Goal: Information Seeking & Learning: Learn about a topic

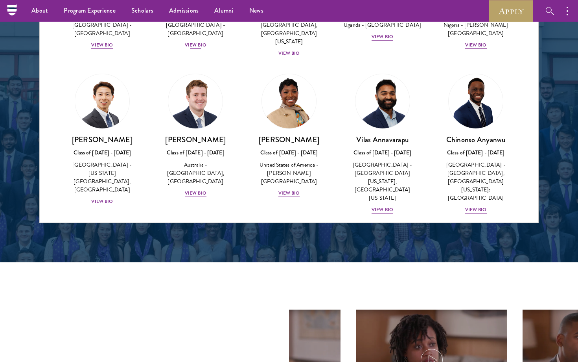
scroll to position [307, 0]
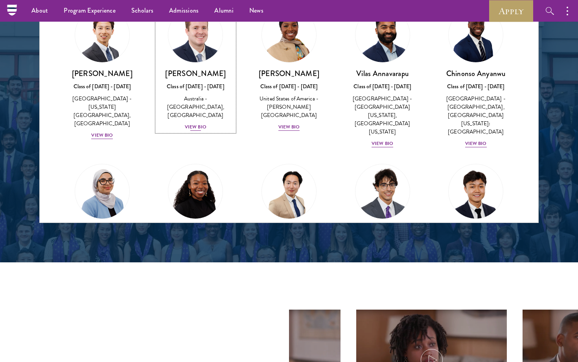
click at [197, 123] on div "View Bio" at bounding box center [196, 126] width 22 height 7
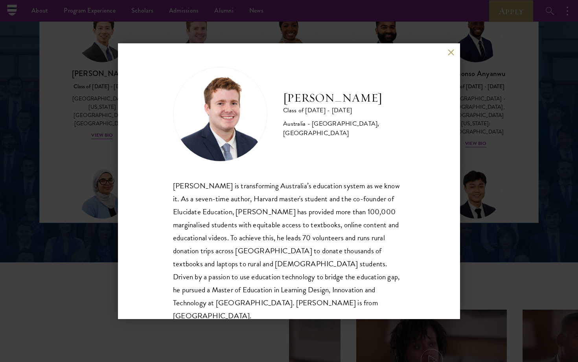
click at [74, 174] on div "[PERSON_NAME] Class of [DATE] - [DATE] [GEOGRAPHIC_DATA] - [GEOGRAPHIC_DATA], […" at bounding box center [289, 181] width 578 height 362
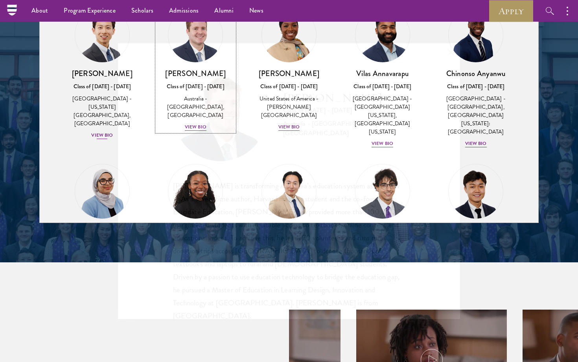
scroll to position [1057, 0]
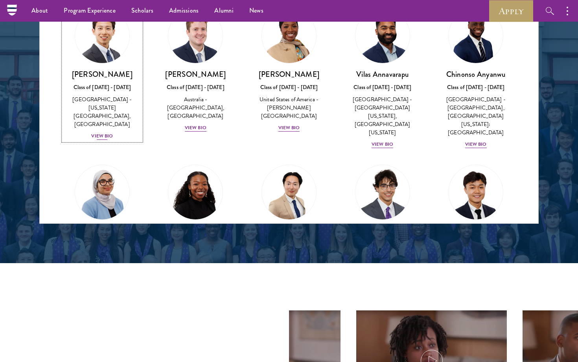
click at [99, 132] on div "View Bio" at bounding box center [102, 135] width 22 height 7
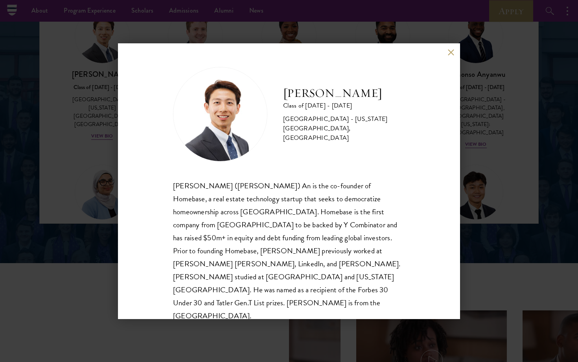
click at [108, 185] on div "[PERSON_NAME] Class of [DATE] - [DATE] [GEOGRAPHIC_DATA] - [US_STATE][GEOGRAPHI…" at bounding box center [289, 181] width 578 height 362
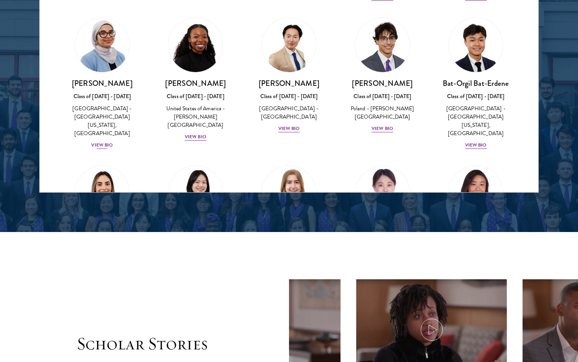
scroll to position [434, 0]
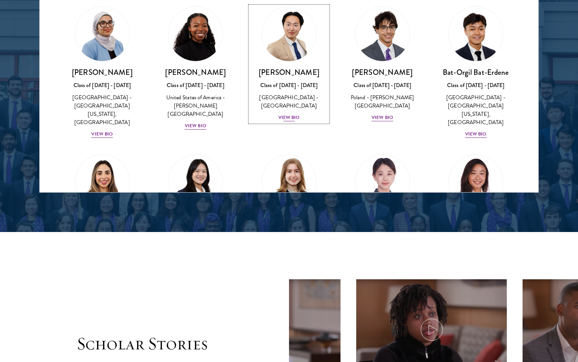
click at [286, 114] on div "View Bio" at bounding box center [290, 117] width 22 height 7
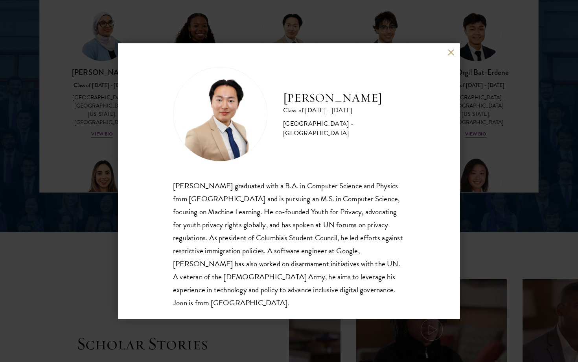
click at [451, 52] on button at bounding box center [451, 52] width 7 height 7
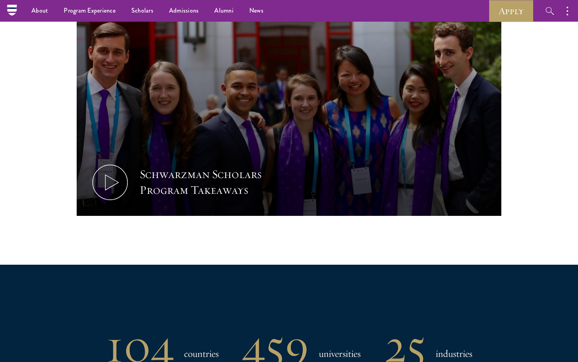
scroll to position [195, 0]
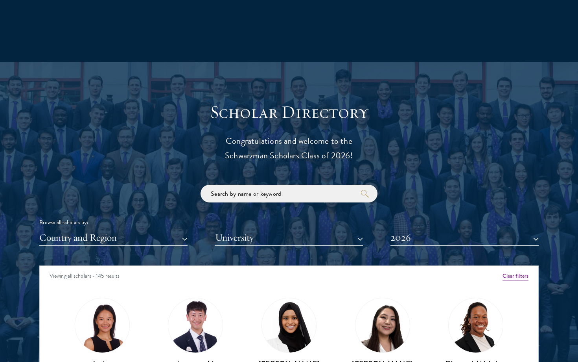
scroll to position [865, 0]
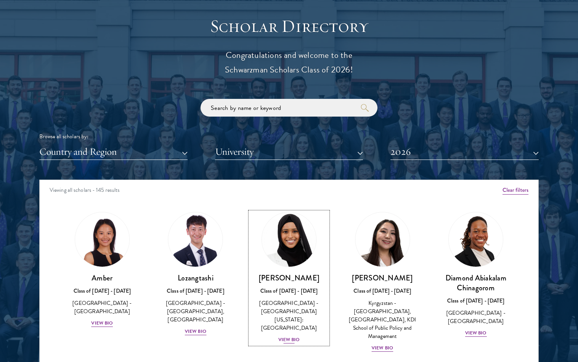
click at [287, 273] on h3 "[PERSON_NAME]" at bounding box center [289, 278] width 78 height 10
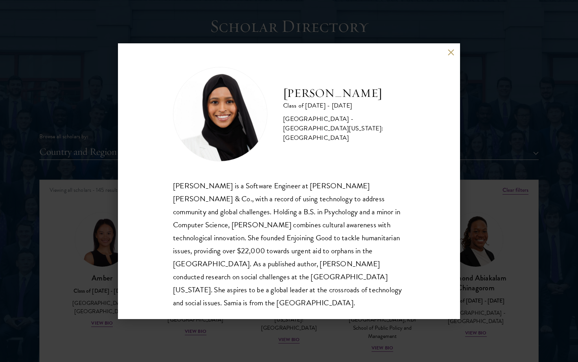
click at [245, 327] on div "Samia Abdi Class of 2025 - 2026 United States of America - University of Minnes…" at bounding box center [289, 181] width 578 height 362
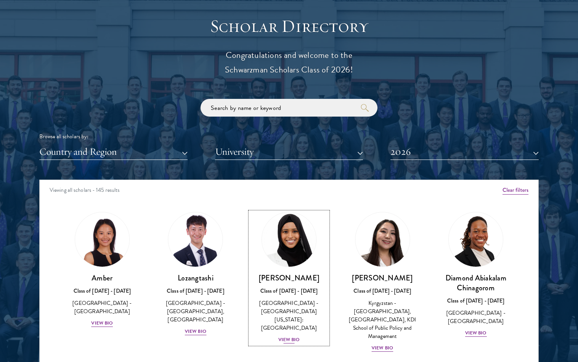
click at [297, 276] on h3 "[PERSON_NAME]" at bounding box center [289, 278] width 78 height 10
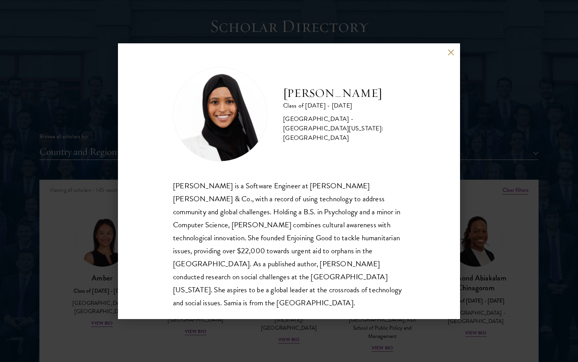
click at [286, 328] on div "Samia Abdi Class of 2025 - 2026 United States of America - University of Minnes…" at bounding box center [289, 181] width 578 height 362
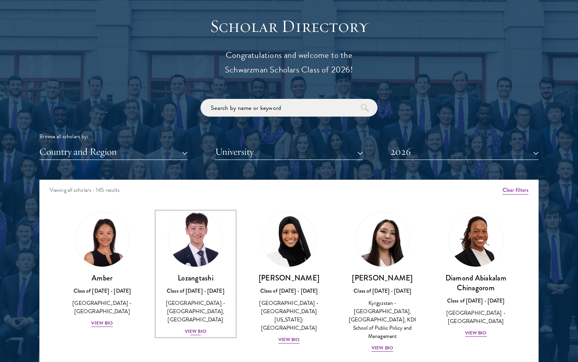
click at [192, 325] on div "Lozangtashi Class of 2025 - 2026 China - South-Central Minzu University, Beijin…" at bounding box center [196, 304] width 78 height 63
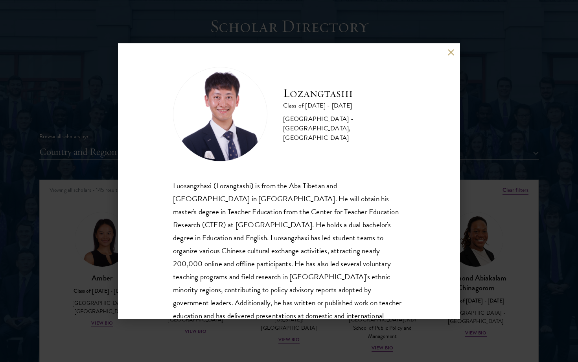
click at [116, 331] on div "Lozangtashi Class of 2025 - 2026 China - South-Central Minzu University, Beijin…" at bounding box center [289, 181] width 578 height 362
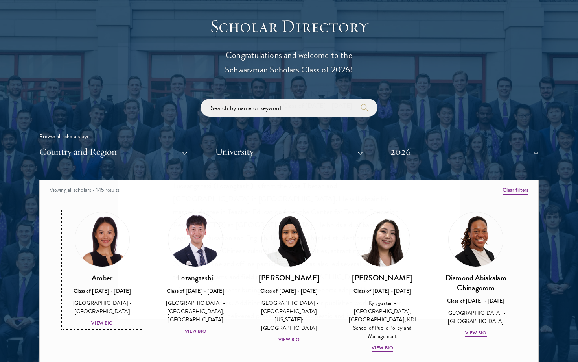
click at [105, 298] on div "Amber Class of 2025 - 2026 China - Peking University View Bio" at bounding box center [102, 300] width 78 height 55
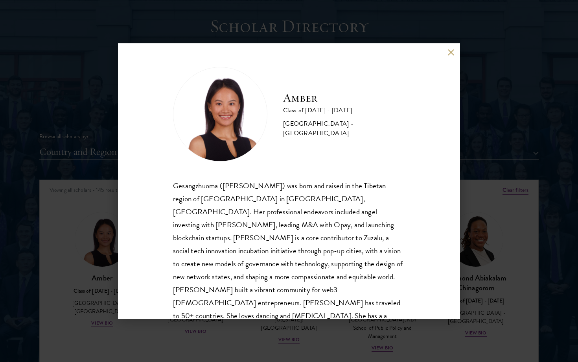
click at [105, 291] on div "Amber Class of 2025 - 2026 China - Peking University Gesangzhuoma (Amber) was b…" at bounding box center [289, 181] width 578 height 362
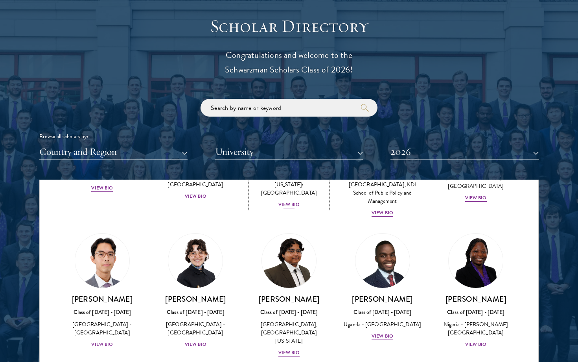
scroll to position [138, 0]
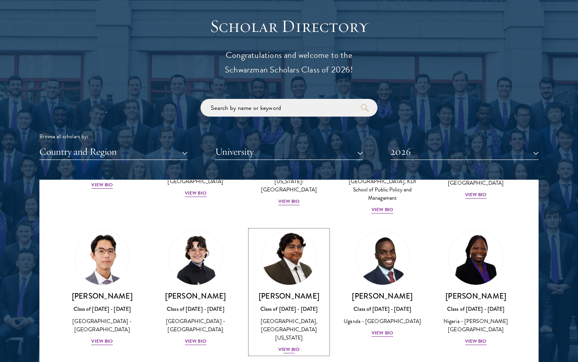
click at [301, 281] on link "Ariana Ahmed Class of 2025 - 2026 United States of America - Hunter College, Th…" at bounding box center [289, 292] width 78 height 124
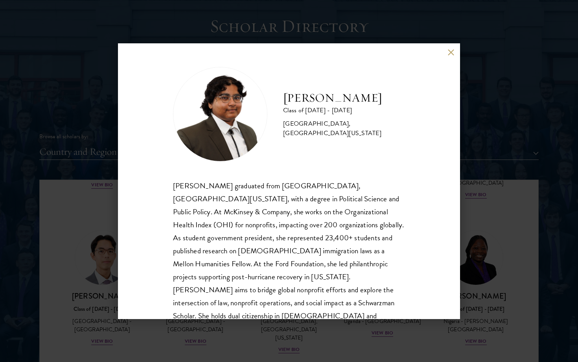
click at [117, 279] on div "Ariana Ahmed Class of 2025 - 2026 United States of America - Hunter College, Th…" at bounding box center [289, 181] width 578 height 362
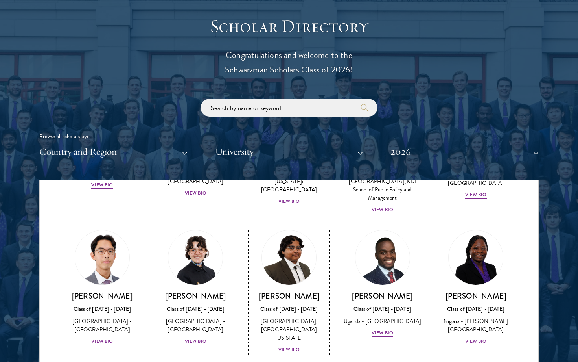
scroll to position [68, 0]
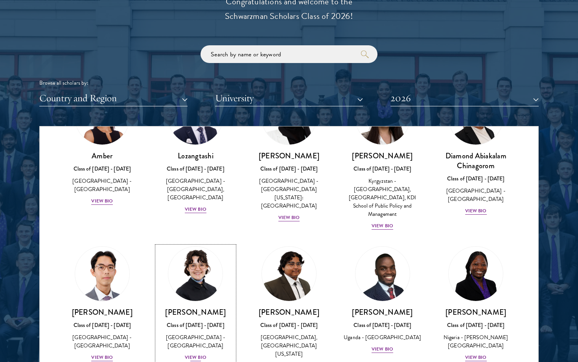
click at [186, 275] on img at bounding box center [196, 274] width 60 height 60
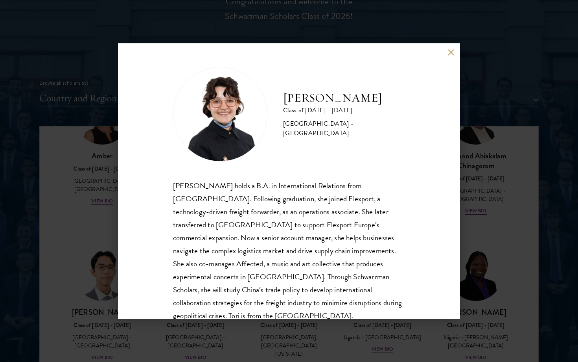
click at [101, 271] on div "Victoria Agostini Class of 2025 - 2026 United States of America - Pomona Colleg…" at bounding box center [289, 181] width 578 height 362
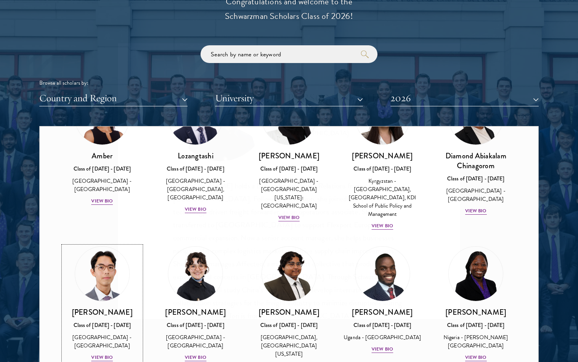
click at [111, 273] on img at bounding box center [102, 273] width 54 height 54
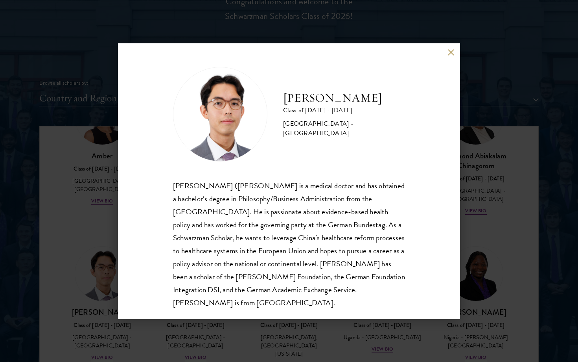
click at [98, 276] on div "Jason Adelhoefer Class of 2025 - 2026 Germany - Berlin Humboldt University Sieg…" at bounding box center [289, 181] width 578 height 362
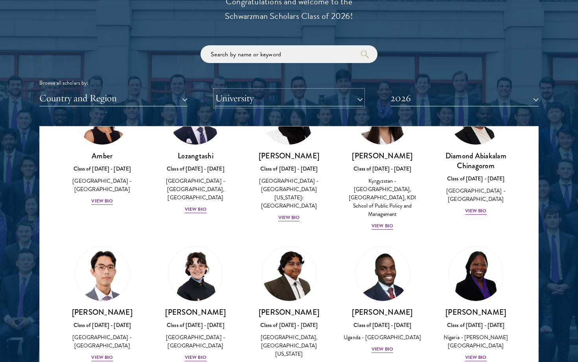
click at [247, 103] on button "University" at bounding box center [289, 98] width 148 height 16
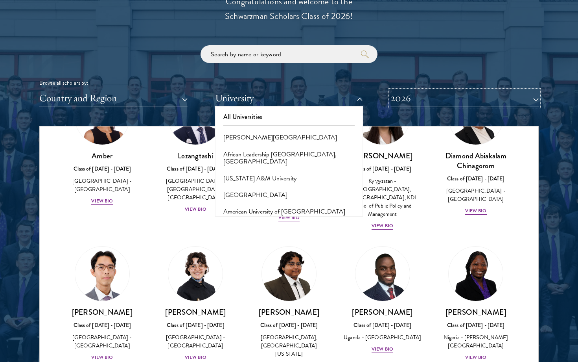
click at [413, 92] on button "2026" at bounding box center [465, 98] width 148 height 16
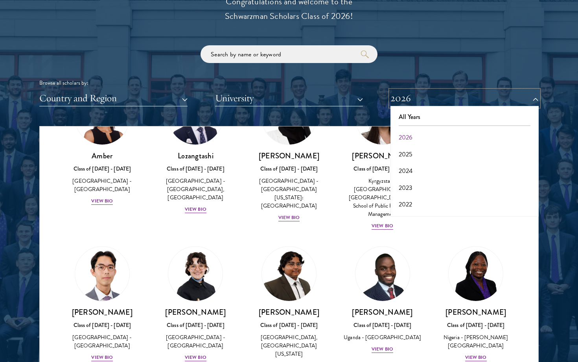
click at [409, 96] on button "2026" at bounding box center [465, 98] width 148 height 16
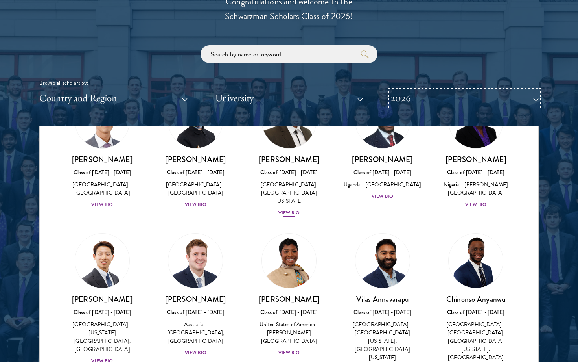
scroll to position [224, 0]
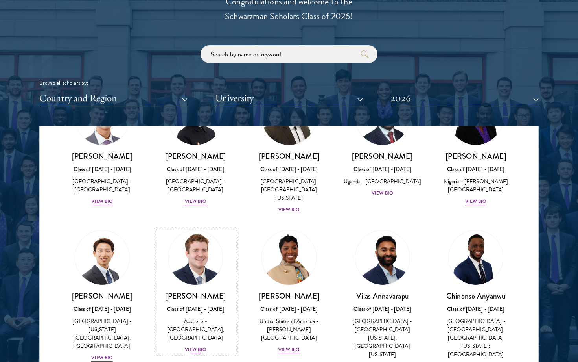
click at [191, 265] on img at bounding box center [196, 257] width 60 height 60
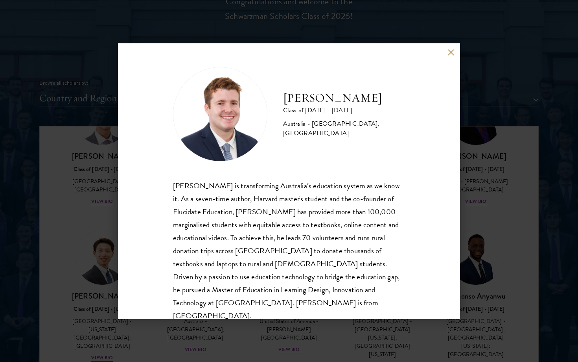
click at [113, 280] on div "[PERSON_NAME] Class of [DATE] - [DATE] [GEOGRAPHIC_DATA] - [GEOGRAPHIC_DATA], […" at bounding box center [289, 181] width 578 height 362
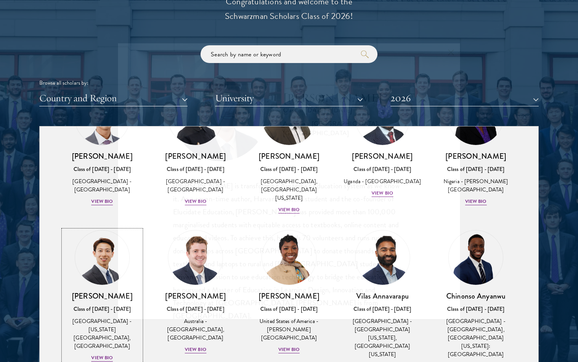
scroll to position [260, 0]
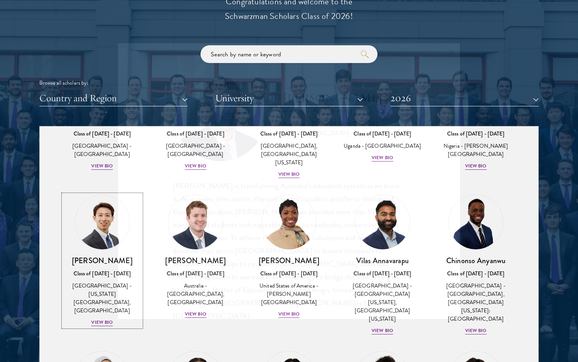
click at [93, 281] on div "[GEOGRAPHIC_DATA] - [US_STATE][GEOGRAPHIC_DATA], [GEOGRAPHIC_DATA]" at bounding box center [102, 297] width 78 height 33
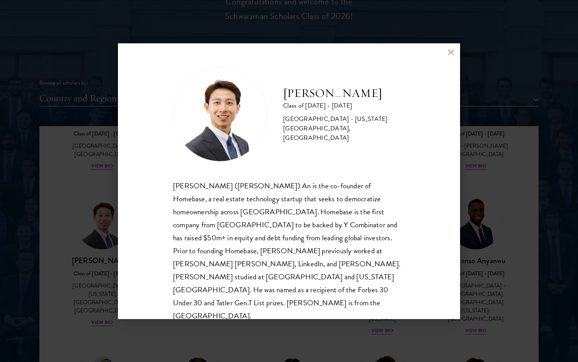
click at [85, 271] on div "[PERSON_NAME] Class of [DATE] - [DATE] [GEOGRAPHIC_DATA] - [US_STATE][GEOGRAPHI…" at bounding box center [289, 181] width 578 height 362
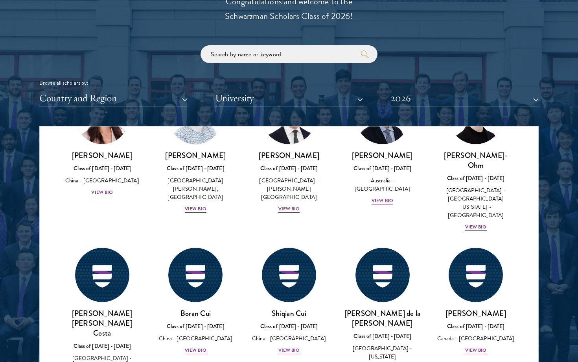
scroll to position [1030, 0]
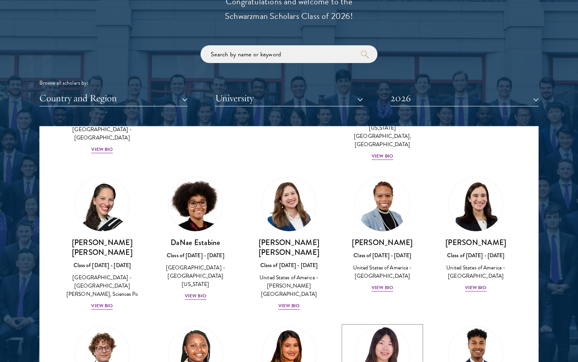
click at [370, 323] on img at bounding box center [383, 353] width 60 height 60
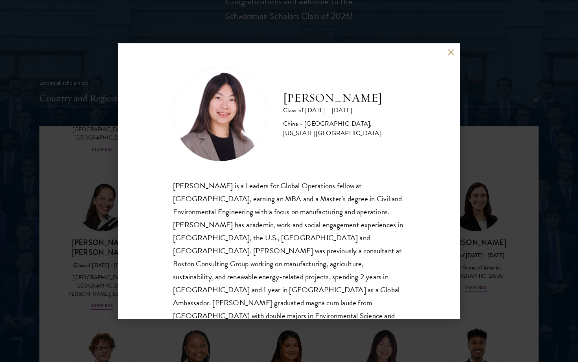
click at [482, 241] on div "Yutao Gong Class of 2025 - 2026 China - Duke University, Massachusetts Institut…" at bounding box center [289, 181] width 578 height 362
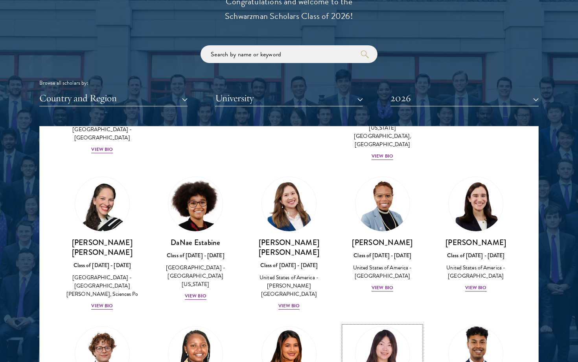
scroll to position [1078, 0]
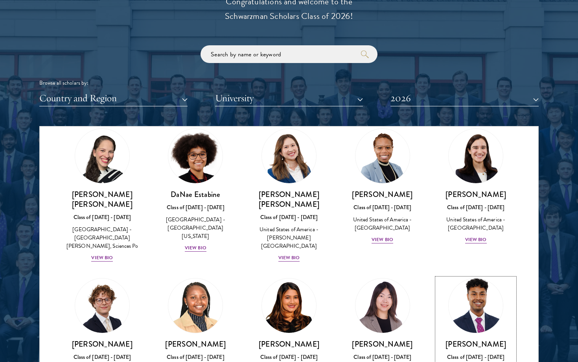
click at [465, 352] on div "Class of [DATE] - [DATE]" at bounding box center [476, 356] width 78 height 8
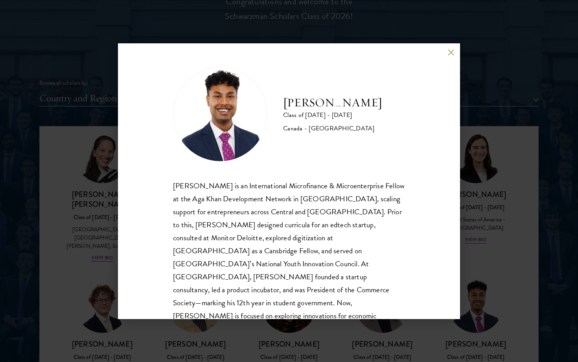
click at [473, 253] on div "Mahir Hamid Class of 2025 - 2026 Canada - Queen's University Mahir Hamid is an …" at bounding box center [289, 181] width 578 height 362
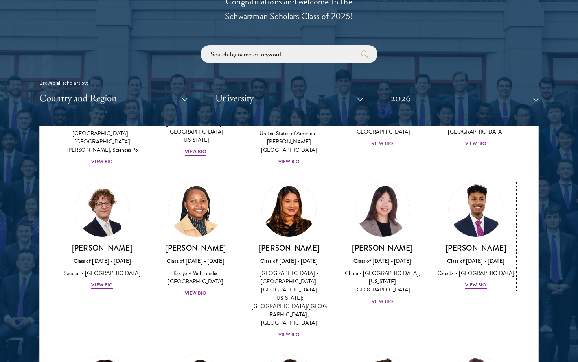
scroll to position [1215, 0]
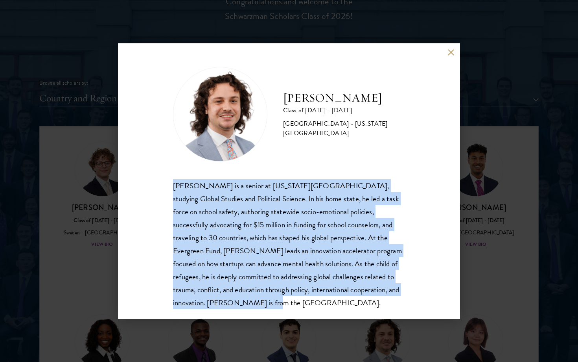
drag, startPoint x: 174, startPoint y: 185, endPoint x: 213, endPoint y: 306, distance: 127.2
click at [213, 306] on div "Jordan Harb is a senior at Arizona State University, studying Global Studies an…" at bounding box center [289, 244] width 232 height 130
copy div "Jordan Harb is a senior at Arizona State University, studying Global Studies an…"
